Goal: Transaction & Acquisition: Purchase product/service

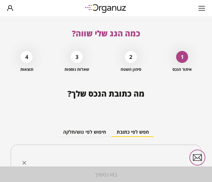
click at [123, 156] on input "text" at bounding box center [109, 161] width 170 height 17
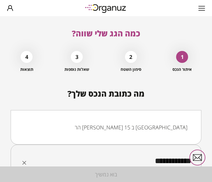
click at [143, 132] on li "הר [PERSON_NAME] 15 ב [GEOGRAPHIC_DATA]" at bounding box center [105, 128] width 173 height 12
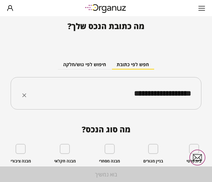
scroll to position [82, 0]
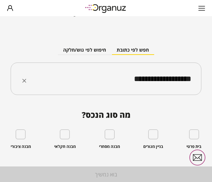
type input "**********"
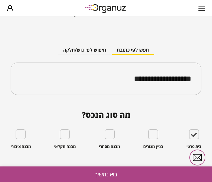
click at [106, 173] on button "בוא נמשיך" at bounding box center [106, 175] width 212 height 16
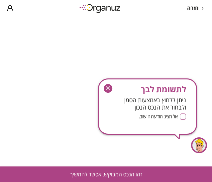
click at [106, 87] on icon "button" at bounding box center [107, 88] width 9 height 9
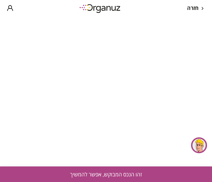
click at [87, 174] on button "זהו הנכס המבוקש, אפשר להמשיך" at bounding box center [106, 175] width 212 height 16
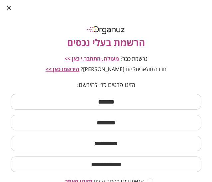
click at [131, 102] on input "text" at bounding box center [106, 102] width 190 height 20
click at [201, 56] on div "נרשמת כבר? מעולה, התחבר.י כאן >>" at bounding box center [106, 59] width 190 height 8
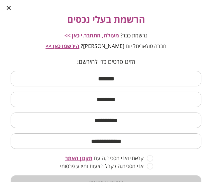
scroll to position [17, 0]
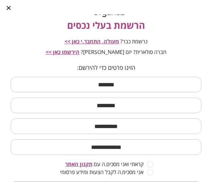
type input "**********"
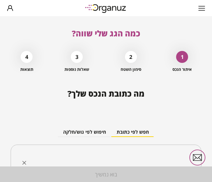
click at [144, 151] on div "​" at bounding box center [106, 161] width 190 height 33
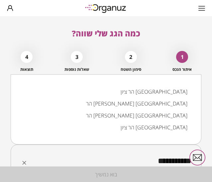
type input "**********"
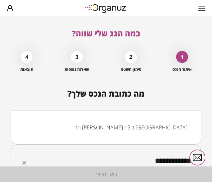
click at [165, 122] on li "הר [PERSON_NAME] 15 ב [GEOGRAPHIC_DATA]" at bounding box center [105, 128] width 173 height 12
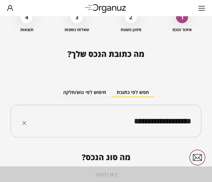
scroll to position [82, 0]
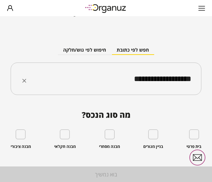
type input "**********"
click at [194, 140] on div "בית פרטי" at bounding box center [193, 140] width 15 height 20
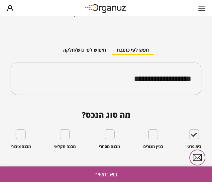
click at [155, 173] on button "בוא נמשיך" at bounding box center [106, 175] width 212 height 16
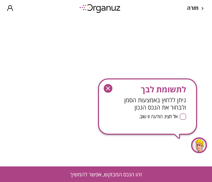
click at [107, 87] on icon "button" at bounding box center [107, 88] width 9 height 9
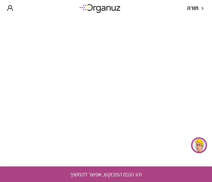
click at [87, 170] on button "זהו הנכס המבוקש, אפשר להמשיך" at bounding box center [106, 175] width 212 height 16
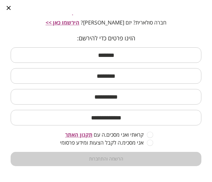
scroll to position [48, 0]
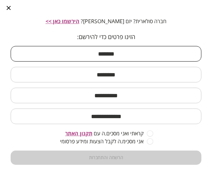
click at [139, 46] on input "text" at bounding box center [106, 54] width 190 height 20
type input "*****"
type input "******"
type input "*******"
type input "**********"
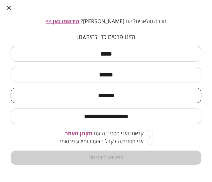
click at [147, 99] on input "*******" at bounding box center [106, 96] width 190 height 20
type input "**********"
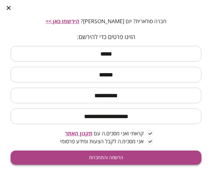
click at [152, 156] on button "הרשמה והתחברות" at bounding box center [106, 158] width 190 height 14
click at [145, 153] on button "הרשמה והתחברות" at bounding box center [106, 158] width 190 height 14
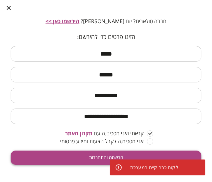
click at [133, 152] on button "הרשמה והתחברות" at bounding box center [106, 158] width 190 height 14
click at [100, 159] on button "הרשמה והתחברות" at bounding box center [106, 158] width 190 height 14
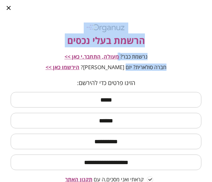
scroll to position [0, 0]
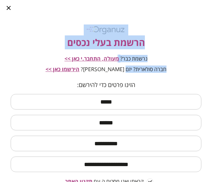
drag, startPoint x: 113, startPoint y: 62, endPoint x: 231, endPoint y: -40, distance: 155.4
click at [211, 0] on html "**********" at bounding box center [106, 91] width 212 height 182
click at [103, 57] on span "מעולה, התחבר.י כאן >>" at bounding box center [91, 58] width 54 height 7
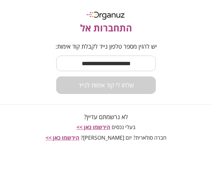
click at [103, 57] on input "text" at bounding box center [106, 64] width 100 height 20
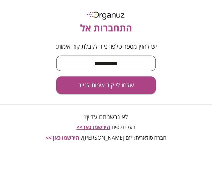
type input "**********"
click at [56, 77] on button "שלחו לי קוד אימות לנייד" at bounding box center [106, 86] width 100 height 18
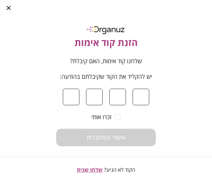
click at [110, 92] on input at bounding box center [117, 97] width 17 height 17
type input "*"
click at [75, 99] on input at bounding box center [71, 97] width 17 height 17
type input "*"
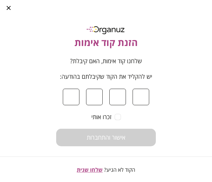
type input "*"
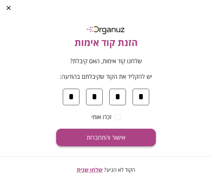
type input "*"
click at [98, 143] on button "אישור והתחברות" at bounding box center [106, 138] width 100 height 18
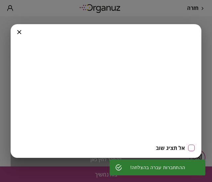
click at [17, 31] on div at bounding box center [19, 31] width 17 height 15
click at [20, 30] on icon "button" at bounding box center [19, 32] width 4 height 4
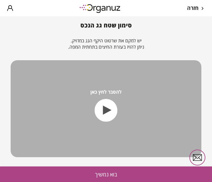
scroll to position [118, 0]
click at [96, 172] on button "בוא נמשיך" at bounding box center [106, 175] width 212 height 16
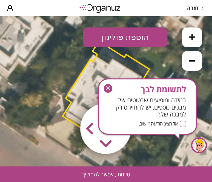
click at [109, 86] on icon "button" at bounding box center [107, 88] width 9 height 9
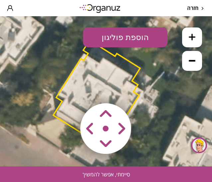
drag, startPoint x: 147, startPoint y: 97, endPoint x: 138, endPoint y: 96, distance: 9.0
click at [138, 96] on div ".st0 { fill: #FFFFFF; } 10" at bounding box center [106, 91] width 212 height 151
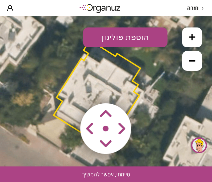
click at [128, 87] on polygon at bounding box center [96, 90] width 87 height 107
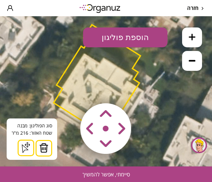
drag, startPoint x: 108, startPoint y: 110, endPoint x: 107, endPoint y: 132, distance: 22.2
click at [146, 90] on map at bounding box center [146, 90] width 0 height 0
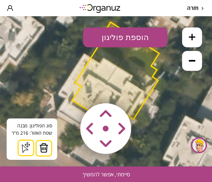
drag, startPoint x: 116, startPoint y: 118, endPoint x: 131, endPoint y: 151, distance: 36.2
click at [66, 90] on area at bounding box center [66, 90] width 0 height 0
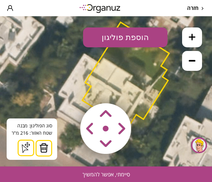
drag, startPoint x: 117, startPoint y: 138, endPoint x: 78, endPoint y: 151, distance: 40.8
click at [146, 90] on map at bounding box center [146, 90] width 0 height 0
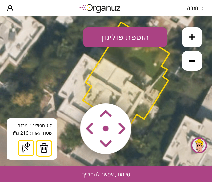
click at [66, 90] on area at bounding box center [66, 90] width 0 height 0
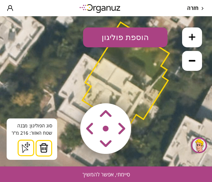
click at [66, 90] on area at bounding box center [66, 90] width 0 height 0
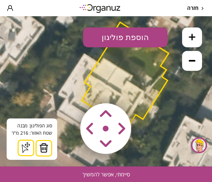
click at [52, 137] on div "סוג הפוליגון: מבנה אורך הצלע: 0 מטר שטח האזור: 216 מ"[GEOGRAPHIC_DATA] הוסף נקו…" at bounding box center [32, 139] width 50 height 41
click at [70, 134] on img at bounding box center [105, 129] width 79 height 79
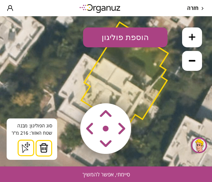
click at [66, 90] on area at bounding box center [66, 90] width 0 height 0
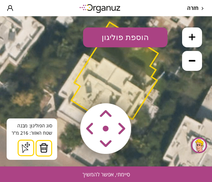
click at [66, 90] on area at bounding box center [66, 90] width 0 height 0
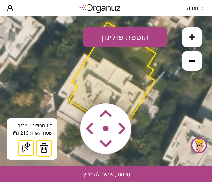
click at [66, 90] on area at bounding box center [66, 90] width 0 height 0
click at [198, 60] on button at bounding box center [192, 61] width 20 height 20
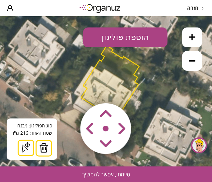
click at [198, 60] on button at bounding box center [192, 61] width 20 height 20
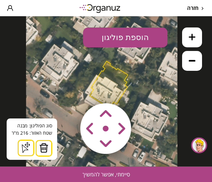
click at [187, 41] on button at bounding box center [192, 38] width 20 height 20
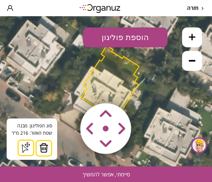
click at [187, 41] on button at bounding box center [192, 38] width 20 height 20
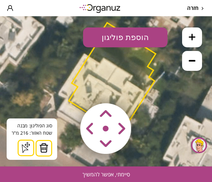
click at [46, 145] on img at bounding box center [43, 148] width 9 height 10
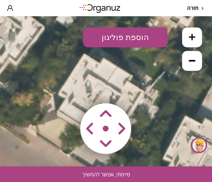
click at [66, 90] on area at bounding box center [66, 90] width 0 height 0
click at [126, 34] on button "הוספת פוליגון" at bounding box center [125, 38] width 84 height 20
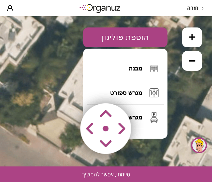
click at [181, 90] on icon at bounding box center [95, 91] width 343 height 343
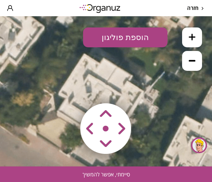
click at [132, 37] on button "הוספת פוליגון" at bounding box center [125, 38] width 84 height 20
click at [198, 107] on icon at bounding box center [95, 91] width 343 height 343
click at [199, 11] on div "חזרה" at bounding box center [196, 8] width 18 height 6
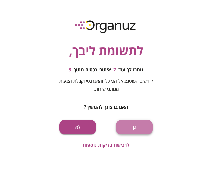
click at [133, 122] on button "כן" at bounding box center [134, 127] width 36 height 14
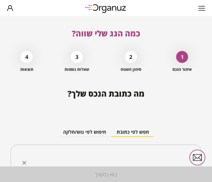
click at [129, 160] on input "text" at bounding box center [109, 161] width 170 height 17
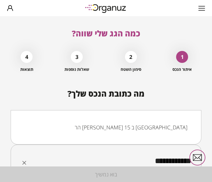
click at [167, 131] on li "הר [PERSON_NAME] 15 ב [GEOGRAPHIC_DATA]" at bounding box center [105, 128] width 173 height 12
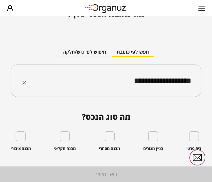
scroll to position [82, 0]
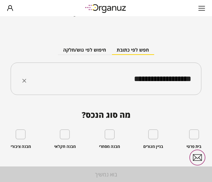
type input "**********"
click at [202, 137] on div "**********" at bounding box center [106, 106] width 212 height 155
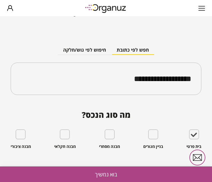
click at [132, 168] on button "בוא נמשיך" at bounding box center [106, 175] width 212 height 16
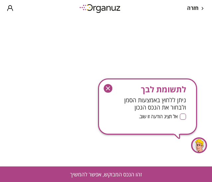
click at [110, 88] on icon "button" at bounding box center [107, 88] width 9 height 9
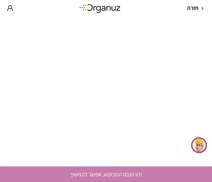
click at [103, 171] on button "זהו הנכס המבוקש, אפשר להמשיך" at bounding box center [106, 175] width 212 height 16
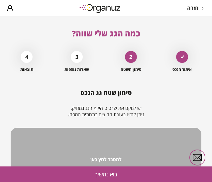
click at [112, 130] on div "להסבר לחץ כאן" at bounding box center [106, 176] width 190 height 97
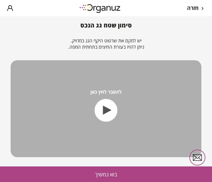
scroll to position [103, 0]
click at [107, 89] on div "להסבר לחץ כאן" at bounding box center [105, 105] width 31 height 33
click at [110, 99] on icon "button" at bounding box center [106, 110] width 23 height 23
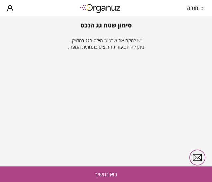
scroll to position [118, 0]
click at [108, 83] on video at bounding box center [106, 108] width 190 height 97
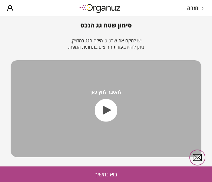
scroll to position [61, 0]
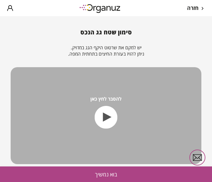
click at [103, 129] on icon "button" at bounding box center [106, 117] width 23 height 23
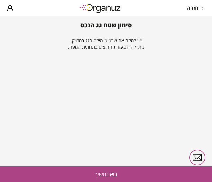
scroll to position [118, 0]
click at [99, 178] on button "בוא נמשיך" at bounding box center [106, 175] width 212 height 16
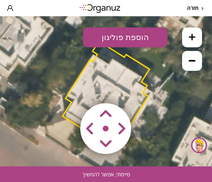
click at [184, 58] on button at bounding box center [192, 61] width 20 height 20
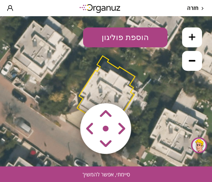
click at [184, 58] on button at bounding box center [192, 61] width 20 height 20
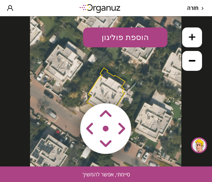
click at [184, 58] on button at bounding box center [192, 61] width 20 height 20
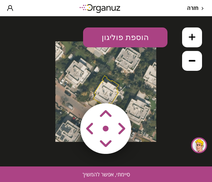
click at [184, 58] on button at bounding box center [192, 61] width 20 height 20
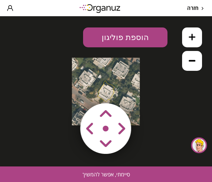
click at [191, 35] on icon at bounding box center [191, 37] width 7 height 7
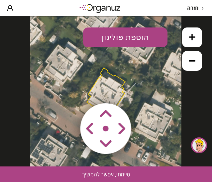
click at [191, 35] on icon at bounding box center [191, 37] width 7 height 7
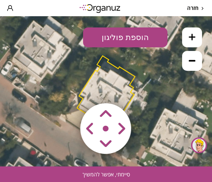
click at [191, 35] on icon at bounding box center [191, 37] width 7 height 7
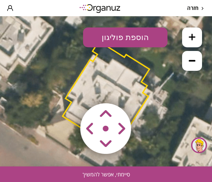
click at [108, 173] on button "סיימתי, אפשר להמשיך" at bounding box center [106, 175] width 212 height 16
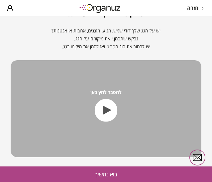
scroll to position [134, 0]
click at [109, 99] on icon "button" at bounding box center [106, 110] width 23 height 23
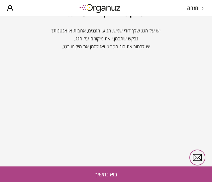
scroll to position [88, 0]
click at [149, 65] on video at bounding box center [106, 108] width 190 height 97
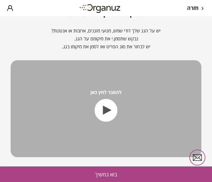
click at [149, 65] on div "להסבר לחץ כאן" at bounding box center [106, 108] width 190 height 97
click at [131, 173] on button "בוא נמשיך" at bounding box center [106, 175] width 212 height 16
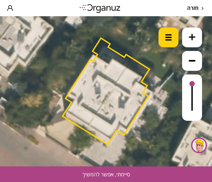
click at [170, 42] on div at bounding box center [168, 38] width 20 height 20
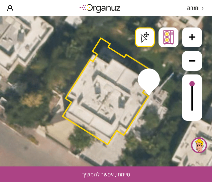
click at [149, 93] on div ".st0 { fill: #FFFFFF; } .st0 { fill: #FFFFFF; }" at bounding box center [106, 91] width 212 height 151
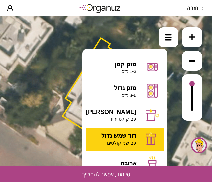
click at [139, 136] on div ".st0 { fill: #FFFFFF; } .st0 { fill: #FFFFFF; }" at bounding box center [106, 91] width 212 height 151
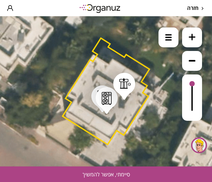
click at [147, 41] on div ".st0 { fill: #FFFFFF; } .st0 { fill: #FFFFFF; }" at bounding box center [106, 91] width 212 height 151
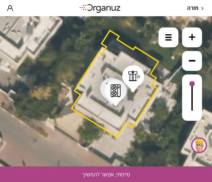
drag, startPoint x: 95, startPoint y: 47, endPoint x: 96, endPoint y: 15, distance: 31.6
click at [96, 16] on html ".st0 { fill: #FFFFFF; } .st0 { fill: #FFFFFF; }" at bounding box center [106, 16] width 212 height 0
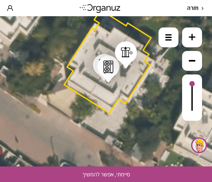
click at [72, 89] on polygon at bounding box center [107, 60] width 87 height 107
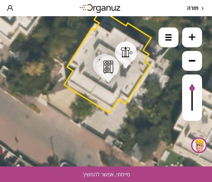
drag, startPoint x: 191, startPoint y: 82, endPoint x: 198, endPoint y: 62, distance: 21.4
click at [198, 62] on div at bounding box center [192, 75] width 20 height 94
click at [185, 39] on button at bounding box center [192, 38] width 20 height 20
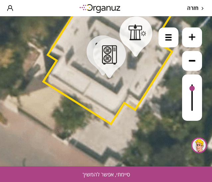
click at [108, 181] on button "סיימתי, אפשר להמשיך" at bounding box center [106, 175] width 212 height 16
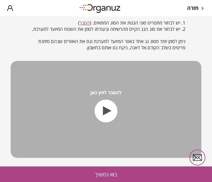
scroll to position [80, 0]
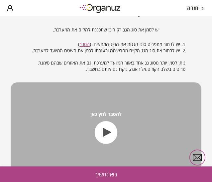
click at [84, 44] on link "הסבר" at bounding box center [84, 44] width 10 height 6
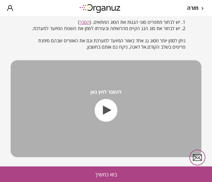
scroll to position [113, 0]
click at [111, 115] on icon "button" at bounding box center [105, 110] width 23 height 23
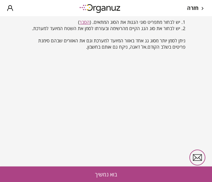
scroll to position [153, 0]
click at [83, 177] on button "בוא נמשיך" at bounding box center [106, 175] width 212 height 16
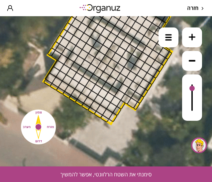
drag, startPoint x: 164, startPoint y: 63, endPoint x: 149, endPoint y: 63, distance: 15.3
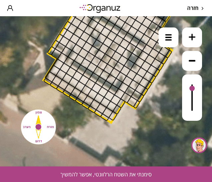
drag, startPoint x: 106, startPoint y: 123, endPoint x: 102, endPoint y: 112, distance: 12.0
click at [102, 112] on icon at bounding box center [107, 44] width 515 height 515
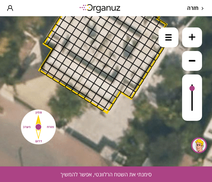
click at [104, 109] on div at bounding box center [100, 107] width 9 height 8
click at [107, 80] on div at bounding box center [108, 79] width 11 height 11
click at [164, 43] on div at bounding box center [168, 38] width 20 height 20
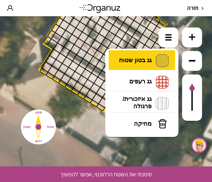
click at [152, 69] on li "גג בטון שטוח מפלס א א מפלס ב ב מפלס ג ג" at bounding box center [142, 60] width 70 height 21
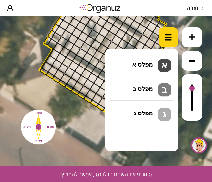
click at [169, 42] on div at bounding box center [168, 38] width 20 height 20
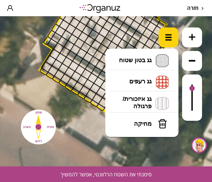
click at [169, 42] on div at bounding box center [168, 38] width 20 height 20
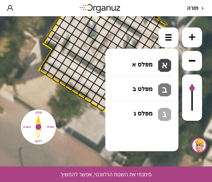
click at [159, 62] on li "גג בטון שטוח מפלס א א מפלס ב ב מפלס ג ג" at bounding box center [142, 60] width 70 height 21
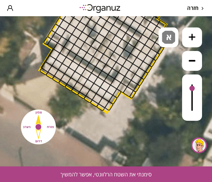
click at [163, 73] on div ".st0 { fill: #FFFFFF; } .st0 { fill: #FFFFFF; }" at bounding box center [106, 91] width 212 height 151
click at [171, 34] on span "א" at bounding box center [169, 35] width 7 height 8
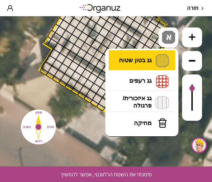
click at [158, 65] on li "גג בטון שטוח מפלס א א מפלס ב ב מפלס ג ג" at bounding box center [142, 60] width 70 height 21
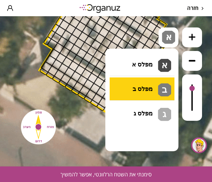
click at [148, 96] on div ".st0 { fill: #FFFFFF; } .st0 { fill: #FFFFFF; }" at bounding box center [106, 91] width 212 height 151
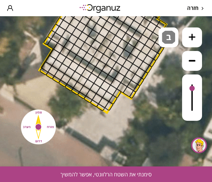
click at [102, 175] on button "סימנתי את השטח הרלוונטי, אפשר להמשיך" at bounding box center [106, 175] width 212 height 16
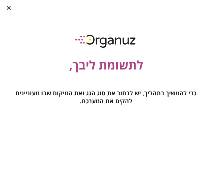
click at [139, 122] on div "לתשומת ליבך, כדי להמשיך בתהליך, יש לבחור את סוג הגג ואת המיקום שבו מעוניינים לה…" at bounding box center [106, 70] width 212 height 110
click at [91, 59] on span "לתשומת ליבך," at bounding box center [106, 65] width 74 height 18
click at [91, 58] on span "לתשומת ליבך," at bounding box center [106, 65] width 74 height 18
click at [89, 90] on span "כדי להמשיך בתהליך, יש לבחור את סוג הגג ואת המיקום שבו מעוניינים להקים את המערכת." at bounding box center [106, 97] width 180 height 16
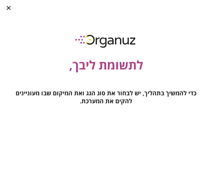
click at [87, 100] on span "כדי להמשיך בתהליך, יש לבחור את סוג הגג ואת המיקום שבו מעוניינים להקים את המערכת." at bounding box center [106, 97] width 180 height 16
click at [6, 10] on div at bounding box center [8, 7] width 17 height 15
click at [7, 6] on icon "button" at bounding box center [9, 8] width 4 height 4
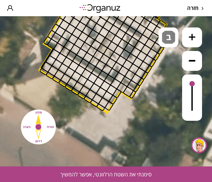
drag, startPoint x: 192, startPoint y: 90, endPoint x: 190, endPoint y: 83, distance: 7.0
click at [190, 83] on div at bounding box center [191, 83] width 5 height 5
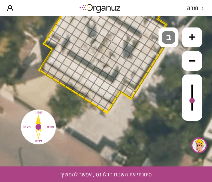
click at [190, 102] on div at bounding box center [192, 98] width 20 height 46
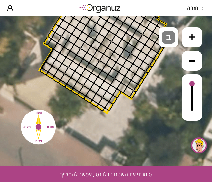
drag, startPoint x: 193, startPoint y: 101, endPoint x: 190, endPoint y: 83, distance: 18.8
click at [190, 83] on div at bounding box center [191, 83] width 5 height 5
click at [101, 102] on div at bounding box center [103, 102] width 11 height 11
click at [102, 103] on div at bounding box center [103, 102] width 11 height 11
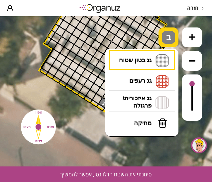
click at [174, 43] on img at bounding box center [168, 37] width 13 height 13
click at [186, 55] on button at bounding box center [192, 61] width 20 height 20
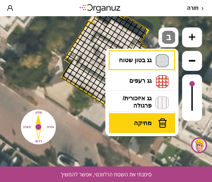
click at [146, 124] on span "מחיקה" at bounding box center [143, 123] width 18 height 7
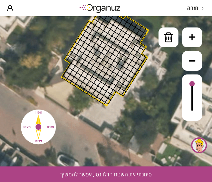
click at [103, 99] on div at bounding box center [105, 99] width 8 height 8
click at [163, 40] on img at bounding box center [168, 38] width 10 height 10
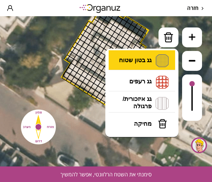
click at [158, 59] on li "גג בטון שטוח מפלס א א מפלס ב ב מפלס ג ג" at bounding box center [142, 60] width 70 height 21
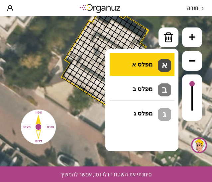
click at [157, 65] on div ".st0 { fill: #FFFFFF; } .st0 { fill: #FFFFFF; }" at bounding box center [106, 91] width 212 height 151
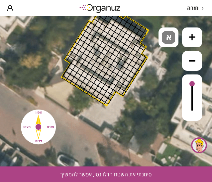
click at [64, 76] on div at bounding box center [67, 75] width 8 height 8
click at [64, 79] on div at bounding box center [64, 78] width 6 height 5
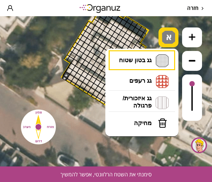
click at [164, 37] on img at bounding box center [168, 37] width 13 height 13
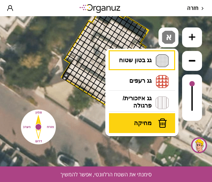
click at [114, 124] on button "מחיקה" at bounding box center [142, 123] width 66 height 20
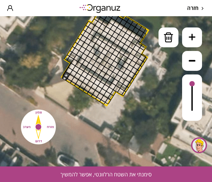
click at [63, 78] on div at bounding box center [64, 78] width 6 height 5
click at [172, 38] on img at bounding box center [168, 38] width 10 height 10
click at [172, 39] on img at bounding box center [168, 38] width 10 height 10
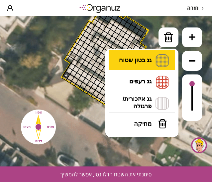
click at [151, 60] on li "גג בטון שטוח מפלס א א מפלס ב ב מפלס ג ג" at bounding box center [142, 60] width 70 height 21
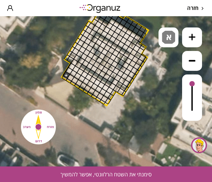
click at [151, 63] on div ".st0 { fill: #FFFFFF; } .st0 { fill: #FFFFFF; }" at bounding box center [106, 91] width 212 height 151
click at [71, 77] on div at bounding box center [71, 78] width 8 height 8
click at [75, 82] on div at bounding box center [75, 81] width 8 height 8
click at [78, 84] on div at bounding box center [79, 83] width 8 height 8
click at [83, 86] on div at bounding box center [84, 86] width 8 height 8
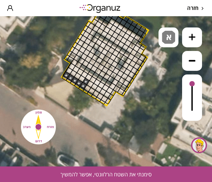
click at [83, 82] on div at bounding box center [86, 82] width 8 height 8
click at [87, 79] on div at bounding box center [86, 82] width 8 height 8
click at [84, 73] on div at bounding box center [85, 75] width 8 height 8
click at [80, 72] on div at bounding box center [80, 72] width 8 height 8
click at [77, 69] on div at bounding box center [76, 70] width 8 height 8
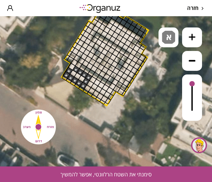
click at [71, 69] on div at bounding box center [69, 71] width 8 height 8
click at [75, 73] on div at bounding box center [73, 74] width 8 height 8
click at [81, 79] on div at bounding box center [82, 79] width 8 height 8
click at [76, 74] on div at bounding box center [78, 77] width 8 height 8
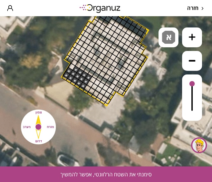
click at [73, 67] on div at bounding box center [72, 67] width 8 height 8
click at [73, 63] on div at bounding box center [75, 63] width 8 height 8
click at [76, 59] on div at bounding box center [77, 59] width 8 height 8
click at [79, 55] on div at bounding box center [80, 54] width 8 height 8
click at [75, 52] on div at bounding box center [76, 52] width 8 height 8
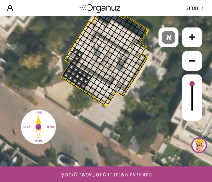
click at [77, 47] on div at bounding box center [78, 47] width 8 height 8
click at [84, 49] on div at bounding box center [83, 50] width 8 height 8
click at [86, 53] on div at bounding box center [87, 53] width 8 height 8
click at [86, 57] on div at bounding box center [88, 60] width 8 height 8
click at [84, 58] on div at bounding box center [84, 57] width 8 height 8
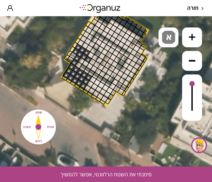
click at [83, 64] on div at bounding box center [86, 64] width 8 height 8
click at [82, 61] on div at bounding box center [81, 61] width 8 height 8
click at [88, 64] on div at bounding box center [90, 67] width 8 height 8
click at [94, 69] on div at bounding box center [94, 69] width 8 height 8
click at [95, 63] on div at bounding box center [97, 65] width 8 height 8
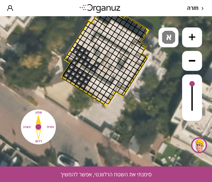
click at [93, 60] on div at bounding box center [93, 62] width 8 height 8
click at [95, 59] on div at bounding box center [95, 58] width 8 height 8
click at [98, 59] on div at bounding box center [100, 61] width 8 height 8
click at [102, 57] on div at bounding box center [102, 57] width 8 height 8
click at [103, 49] on div at bounding box center [105, 52] width 8 height 8
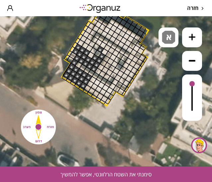
click at [104, 48] on div at bounding box center [107, 48] width 8 height 8
click at [103, 44] on div at bounding box center [103, 45] width 8 height 8
click at [103, 42] on div at bounding box center [106, 41] width 8 height 8
click at [98, 38] on div at bounding box center [98, 36] width 8 height 8
click at [100, 38] on div at bounding box center [102, 39] width 8 height 8
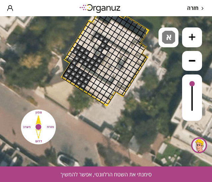
click at [98, 37] on div at bounding box center [98, 36] width 8 height 8
click at [83, 43] on div at bounding box center [81, 43] width 8 height 8
click at [85, 46] on div at bounding box center [85, 46] width 8 height 8
click at [90, 48] on div at bounding box center [90, 49] width 8 height 8
click at [94, 52] on div at bounding box center [94, 51] width 8 height 8
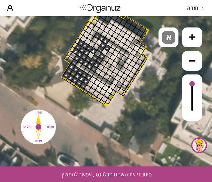
click at [92, 57] on div at bounding box center [95, 58] width 8 height 8
click at [84, 37] on div at bounding box center [84, 39] width 8 height 8
click at [90, 28] on div at bounding box center [92, 27] width 8 height 8
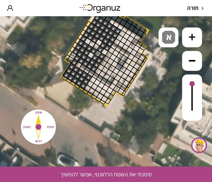
drag, startPoint x: 88, startPoint y: 30, endPoint x: 114, endPoint y: 33, distance: 26.0
click at [90, 55] on div at bounding box center [91, 55] width 8 height 8
click at [98, 53] on div at bounding box center [98, 54] width 8 height 8
click at [104, 52] on div at bounding box center [105, 52] width 8 height 8
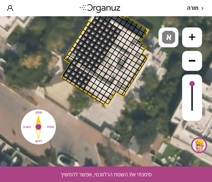
drag, startPoint x: 102, startPoint y: 46, endPoint x: 87, endPoint y: 40, distance: 16.8
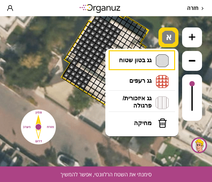
click at [163, 41] on img at bounding box center [168, 37] width 13 height 13
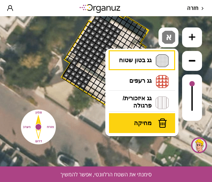
click at [142, 121] on span "מחיקה" at bounding box center [143, 123] width 18 height 7
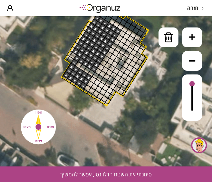
drag, startPoint x: 111, startPoint y: 44, endPoint x: 107, endPoint y: 41, distance: 5.0
click at [110, 45] on div at bounding box center [110, 44] width 8 height 8
click at [106, 43] on div at bounding box center [106, 41] width 8 height 8
click at [103, 36] on div at bounding box center [104, 35] width 8 height 8
click at [103, 39] on div at bounding box center [106, 41] width 8 height 8
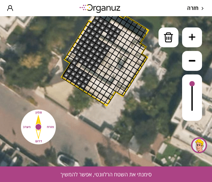
click at [100, 37] on div at bounding box center [102, 39] width 8 height 8
click at [96, 34] on div at bounding box center [98, 36] width 8 height 8
click at [94, 33] on div at bounding box center [93, 34] width 8 height 8
click at [165, 37] on img at bounding box center [168, 38] width 10 height 10
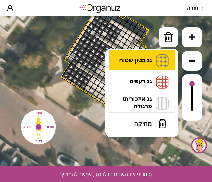
click at [146, 63] on li "גג בטון שטוח מפלס א א מפלס ב ב מפלס ג ג" at bounding box center [142, 60] width 70 height 21
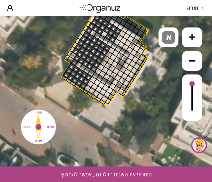
click at [146, 63] on div ".st0 { fill: #FFFFFF; } .st0 { fill: #FFFFFF; }" at bounding box center [106, 91] width 212 height 151
click at [102, 34] on div at bounding box center [104, 35] width 8 height 8
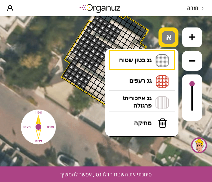
click at [168, 45] on div "א" at bounding box center [168, 38] width 20 height 20
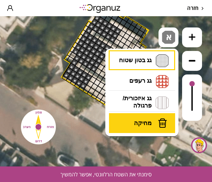
click at [138, 121] on span "מחיקה" at bounding box center [143, 123] width 18 height 7
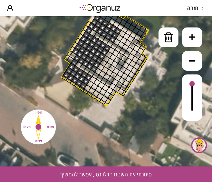
click at [93, 39] on div at bounding box center [95, 40] width 8 height 8
click at [91, 43] on div at bounding box center [92, 44] width 8 height 8
click at [92, 42] on div at bounding box center [92, 44] width 8 height 8
click at [88, 47] on div at bounding box center [90, 49] width 8 height 8
click at [81, 59] on div at bounding box center [81, 61] width 8 height 8
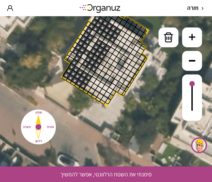
click at [84, 57] on div at bounding box center [84, 57] width 8 height 8
click at [167, 38] on img at bounding box center [168, 38] width 10 height 10
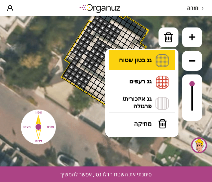
click at [158, 59] on li "גג בטון שטוח מפלס א א מפלס ב ב מפלס ג ג" at bounding box center [142, 60] width 70 height 21
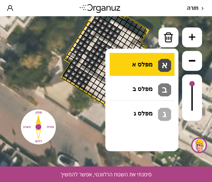
click at [122, 65] on div ".st0 { fill: #FFFFFF; } .st0 { fill: #FFFFFF; }" at bounding box center [106, 91] width 212 height 151
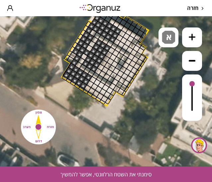
click at [88, 47] on div at bounding box center [90, 49] width 8 height 8
click at [84, 56] on div at bounding box center [84, 57] width 8 height 8
click at [91, 34] on div at bounding box center [93, 34] width 8 height 8
click at [109, 21] on div at bounding box center [112, 22] width 8 height 8
click at [114, 23] on div at bounding box center [116, 25] width 8 height 8
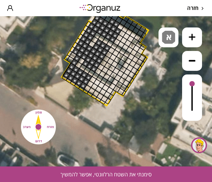
click at [120, 27] on div at bounding box center [121, 27] width 8 height 8
click at [132, 172] on button "סימנתי את השטח הרלוונטי, אפשר להמשיך" at bounding box center [106, 175] width 212 height 16
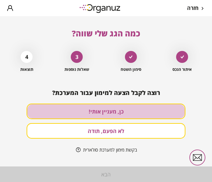
click at [145, 112] on button "כן, מעניין אותי!" at bounding box center [106, 112] width 159 height 16
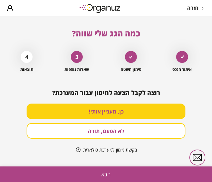
click at [142, 173] on button "הבא" at bounding box center [106, 175] width 212 height 16
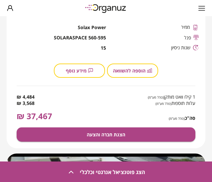
scroll to position [201, 0]
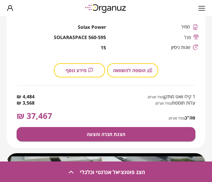
click at [175, 99] on span "1 קילו וואט מותקן (כולל מע"מ)" at bounding box center [150, 97] width 89 height 6
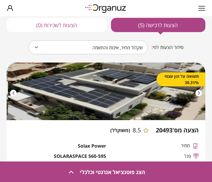
scroll to position [179, 0]
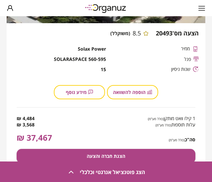
click at [148, 98] on button "הוספה להשוואה" at bounding box center [132, 92] width 51 height 14
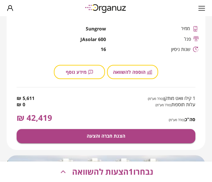
scroll to position [412, 0]
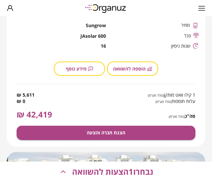
click at [138, 75] on button "הוספה להשוואה" at bounding box center [132, 69] width 51 height 14
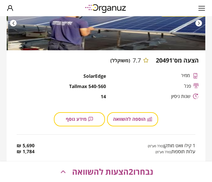
scroll to position [578, 0]
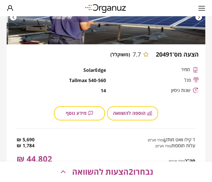
click at [137, 110] on span "הוספה להשוואה" at bounding box center [129, 113] width 33 height 6
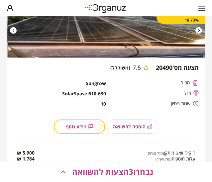
scroll to position [784, 0]
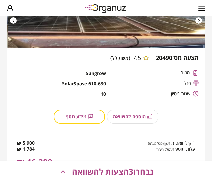
click at [137, 114] on div "הוספה להשוואה" at bounding box center [132, 117] width 51 height 14
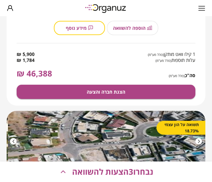
scroll to position [875, 0]
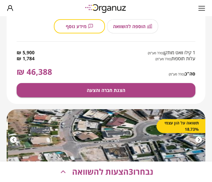
click at [120, 30] on div "הוספה להשוואה" at bounding box center [132, 26] width 51 height 14
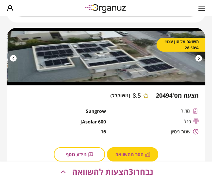
scroll to position [316, 0]
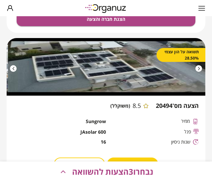
click at [116, 171] on span "נבחרו 3 הצעות להשוואה" at bounding box center [112, 172] width 81 height 9
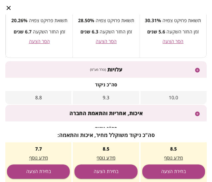
scroll to position [86, 0]
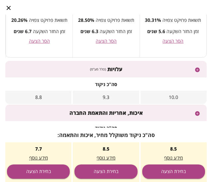
click at [180, 73] on div "עלויות (כולל מע"מ)" at bounding box center [105, 69] width 201 height 17
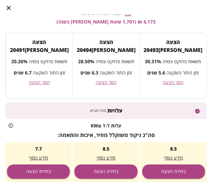
scroll to position [50, 0]
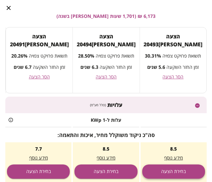
click at [170, 168] on button "בחירת הצעה" at bounding box center [173, 172] width 63 height 14
click at [173, 169] on button "בחירת הצעה" at bounding box center [173, 172] width 63 height 14
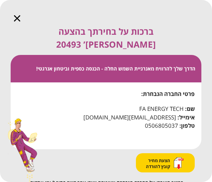
click at [166, 158] on span "הצעת מחיר קובץ להורדה" at bounding box center [158, 164] width 25 height 12
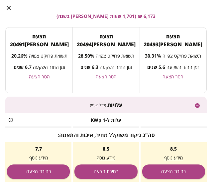
click at [68, 40] on div "הצעה [PERSON_NAME] 20491 תשואת פרויקט צפויה 20.26% זמן החזר השקעה 6.7 שנים הסר …" at bounding box center [39, 61] width 66 height 66
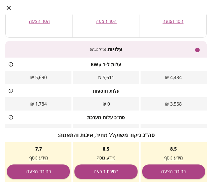
scroll to position [116, 0]
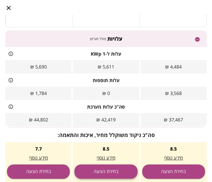
click at [103, 171] on button "בחירת הצעה" at bounding box center [105, 172] width 63 height 14
click at [94, 170] on button "בחירת הצעה" at bounding box center [105, 172] width 63 height 14
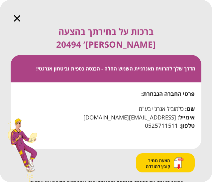
click at [163, 158] on span "הצעת מחיר קובץ להורדה" at bounding box center [158, 164] width 25 height 12
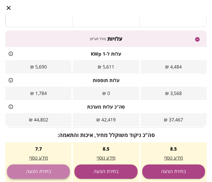
click at [58, 171] on button "בחירת הצעה" at bounding box center [38, 172] width 63 height 14
click at [65, 170] on button "בחירת הצעה" at bounding box center [38, 172] width 63 height 14
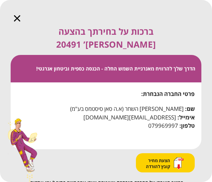
drag, startPoint x: 158, startPoint y: 156, endPoint x: 172, endPoint y: 149, distance: 16.0
click at [172, 158] on div "הצעת מחיר קובץ להורדה" at bounding box center [164, 164] width 37 height 13
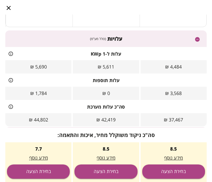
click at [8, 12] on div at bounding box center [8, 7] width 17 height 15
click at [8, 8] on icon "button" at bounding box center [9, 8] width 4 height 4
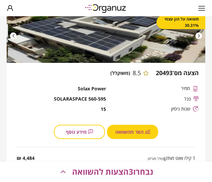
scroll to position [136, 0]
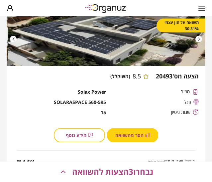
click at [195, 40] on div at bounding box center [198, 39] width 7 height 7
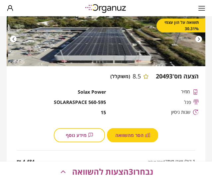
click at [195, 40] on div at bounding box center [198, 39] width 7 height 7
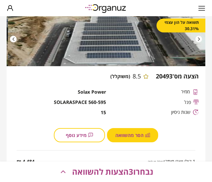
click at [195, 40] on div at bounding box center [198, 39] width 7 height 7
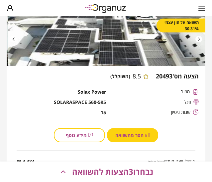
click at [195, 40] on div at bounding box center [198, 39] width 7 height 7
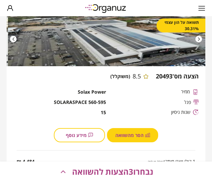
click at [195, 40] on div at bounding box center [198, 39] width 7 height 7
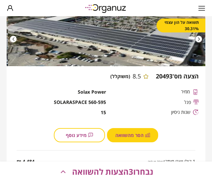
click at [195, 40] on div at bounding box center [198, 39] width 7 height 7
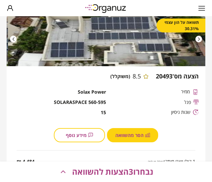
click at [195, 40] on div at bounding box center [198, 39] width 7 height 7
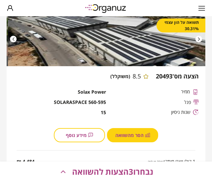
click at [195, 40] on div at bounding box center [198, 39] width 7 height 7
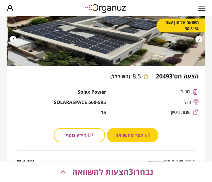
click at [195, 40] on div at bounding box center [198, 39] width 7 height 7
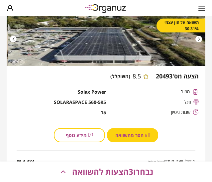
click at [195, 40] on div at bounding box center [198, 39] width 7 height 7
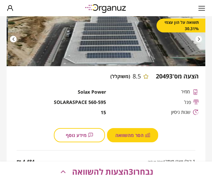
click at [195, 40] on div at bounding box center [198, 39] width 7 height 7
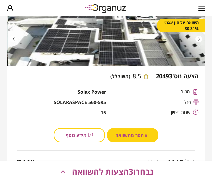
click at [195, 40] on div at bounding box center [198, 39] width 7 height 7
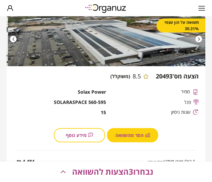
click at [195, 40] on div at bounding box center [198, 39] width 7 height 7
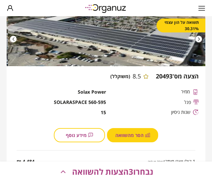
click at [195, 40] on div at bounding box center [198, 39] width 7 height 7
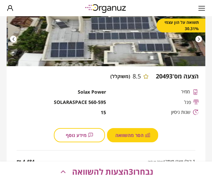
click at [195, 40] on div at bounding box center [198, 39] width 7 height 7
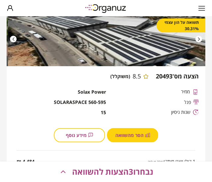
click at [195, 40] on div at bounding box center [198, 39] width 7 height 7
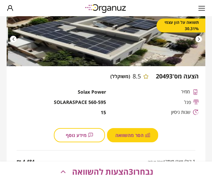
click at [195, 40] on div at bounding box center [198, 39] width 7 height 7
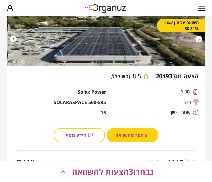
click at [195, 40] on div at bounding box center [198, 39] width 7 height 7
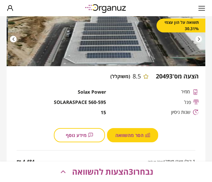
click at [195, 40] on div at bounding box center [198, 39] width 7 height 7
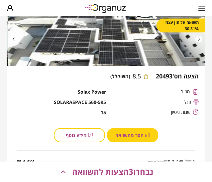
click at [195, 40] on div at bounding box center [198, 39] width 7 height 7
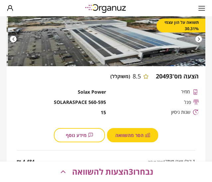
click at [195, 40] on div at bounding box center [198, 39] width 7 height 7
drag, startPoint x: 194, startPoint y: 40, endPoint x: 178, endPoint y: 77, distance: 40.1
click at [178, 77] on div "תשואה על הון עצמי 30.31% הצעה [PERSON_NAME]' 20493 8.5 (משוקלל) ממיר Solax Powe…" at bounding box center [106, 111] width 198 height 205
drag, startPoint x: 175, startPoint y: 89, endPoint x: 184, endPoint y: 91, distance: 8.6
drag, startPoint x: 184, startPoint y: 91, endPoint x: 198, endPoint y: 85, distance: 15.6
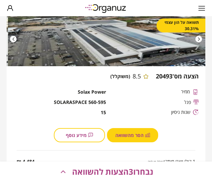
click at [198, 85] on div "הצעה [PERSON_NAME]' 20493 8.5 (משוקלל) ממיר Solax Power פנל SOLARASPACE 560-595…" at bounding box center [106, 107] width 198 height 83
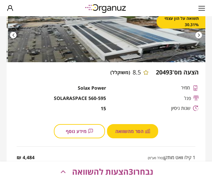
scroll to position [139, 0]
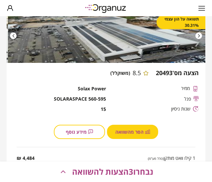
click at [94, 89] on span "Solax Power" at bounding box center [92, 89] width 28 height 6
copy div "Solax Power"
click at [127, 95] on div "[PERSON_NAME] Power פנל SOLARASPACE 560-595 שנות ניסיון 15" at bounding box center [105, 101] width 185 height 31
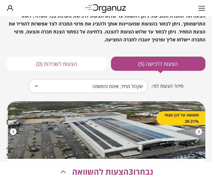
scroll to position [33, 0]
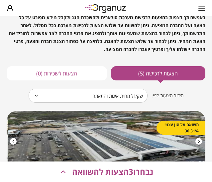
click at [130, 97] on body "**********" at bounding box center [106, 91] width 212 height 182
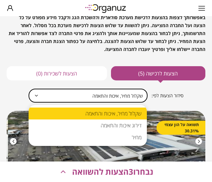
click at [127, 124] on li "דירוג איכות והתאמה" at bounding box center [88, 126] width 118 height 12
type input "******"
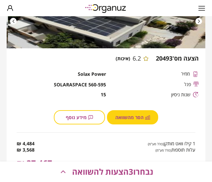
scroll to position [346, 0]
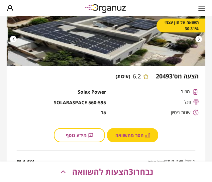
click at [143, 77] on icon at bounding box center [145, 76] width 5 height 5
click at [121, 70] on div "הצעה [PERSON_NAME]' 20493 6.2 (איכות) ממיר Solax Power פנל SOLARASPACE 560-595 …" at bounding box center [106, 107] width 198 height 83
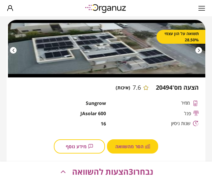
scroll to position [136, 0]
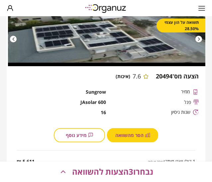
click at [133, 97] on div "[PERSON_NAME] JAsolar 600 שנות ניסיון 16" at bounding box center [105, 104] width 185 height 31
click at [133, 96] on div "[PERSON_NAME] JAsolar 600 שנות ניסיון 16" at bounding box center [105, 104] width 185 height 31
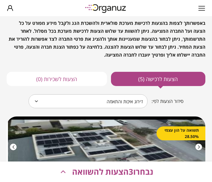
scroll to position [0, 0]
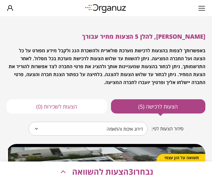
click at [87, 174] on span "נבחרו 3 הצעות להשוואה" at bounding box center [112, 172] width 81 height 9
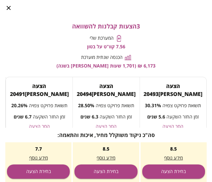
click at [200, 47] on div "3 הצעות קבלנות להשוואה המערכת שלי 7.56 קוו"ט על בטון הכנסה שנתית מוערכת 6,173 ₪…" at bounding box center [105, 46] width 201 height 46
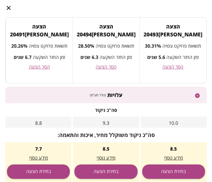
scroll to position [68, 0]
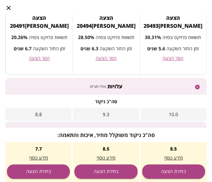
click at [111, 34] on span "תשואת פרויקט צפויה" at bounding box center [115, 37] width 38 height 6
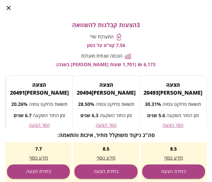
scroll to position [0, 0]
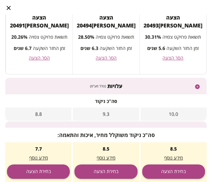
click at [165, 76] on div "עלויות (כולל מע"מ) סה"כ ניקוד 10.0 9.3 8.8 עלות ל-1 KWp 4,484 ₪ 5,611 ₪ 5,690 ₪…" at bounding box center [105, 164] width 201 height 178
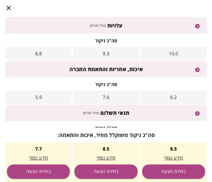
scroll to position [140, 0]
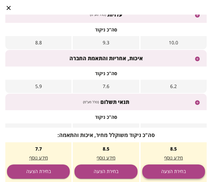
click at [176, 173] on button "בחירת הצעה" at bounding box center [173, 172] width 63 height 14
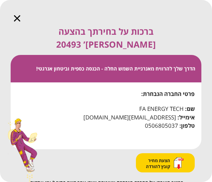
click at [157, 105] on span "FA ENERGY TECH" at bounding box center [161, 109] width 44 height 9
copy span "FA ENERGY TECH"
click at [161, 158] on span "הצעת מחיר קובץ להורדה" at bounding box center [158, 164] width 25 height 12
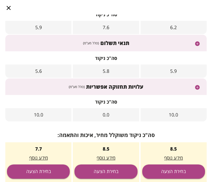
scroll to position [200, 0]
